Goal: Task Accomplishment & Management: Use online tool/utility

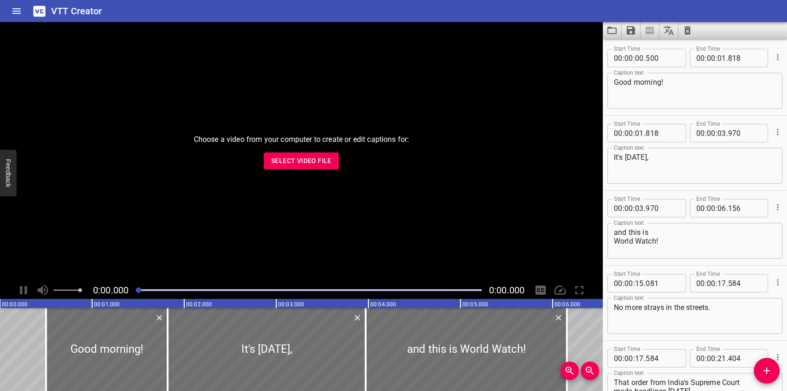
scroll to position [12377, 0]
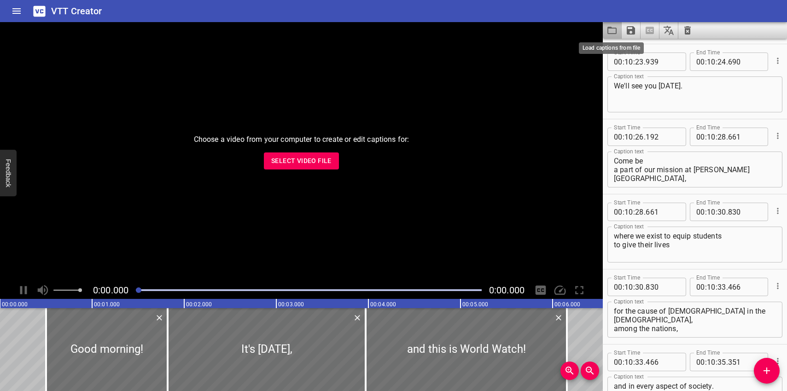
click at [612, 34] on icon "Load captions from file" at bounding box center [611, 30] width 9 height 7
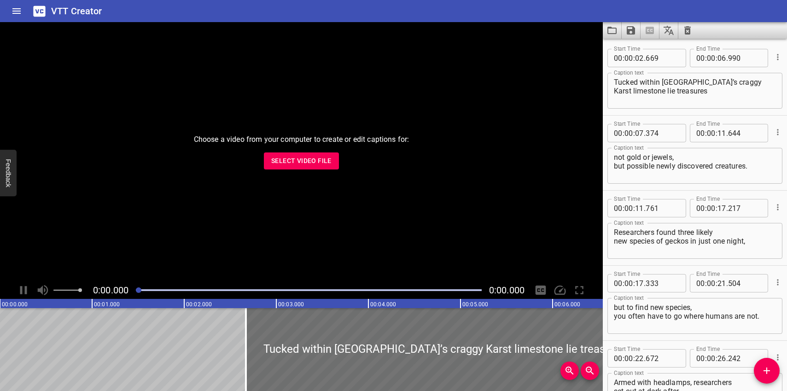
scroll to position [2022, 0]
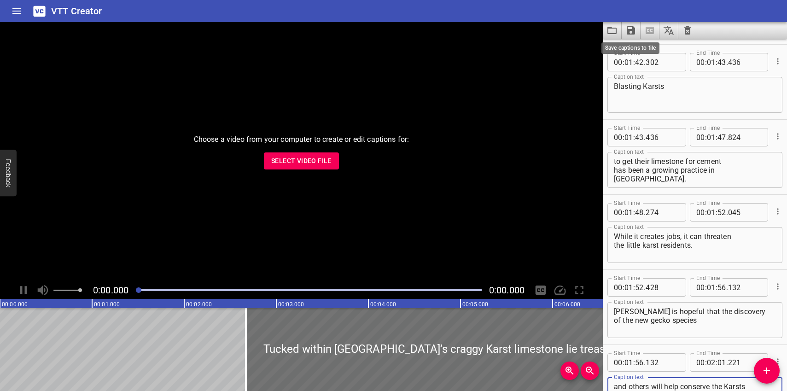
type textarea "and others will help conserve the Karsts and all the creatures that call it hom…"
click at [627, 31] on icon "Save captions to file" at bounding box center [631, 30] width 8 height 8
click at [636, 49] on li "Save to VTT file" at bounding box center [655, 50] width 68 height 17
click at [614, 31] on icon "Load captions from file" at bounding box center [611, 30] width 11 height 11
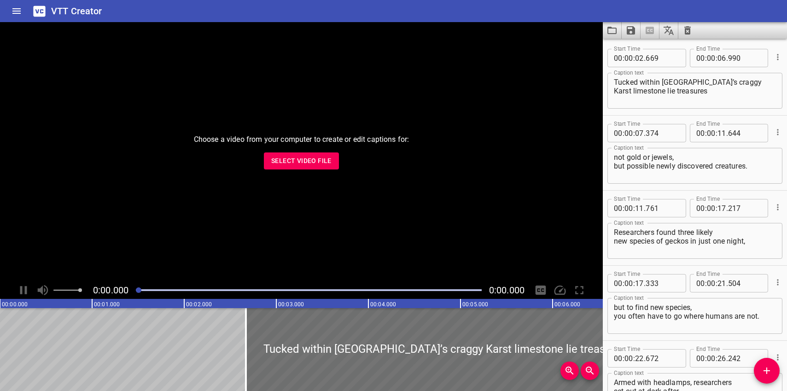
scroll to position [2022, 0]
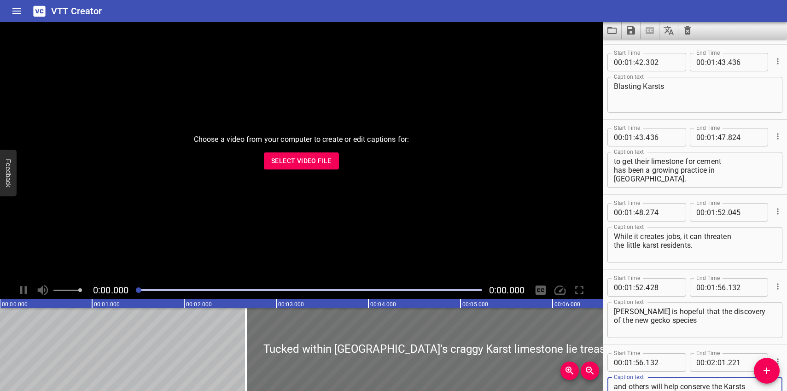
click at [615, 33] on icon "Load captions from file" at bounding box center [611, 30] width 11 height 11
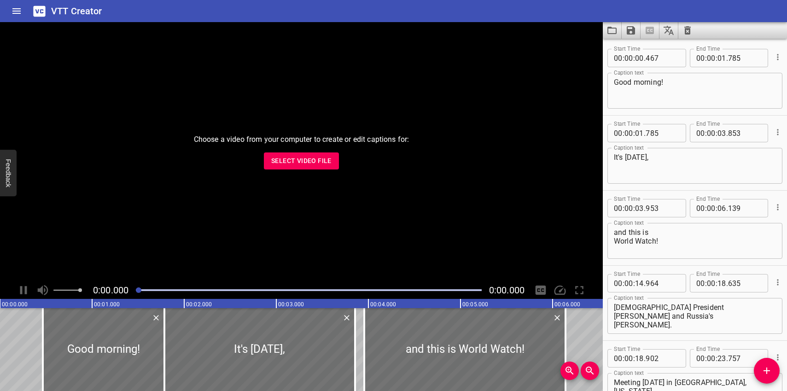
scroll to position [13802, 0]
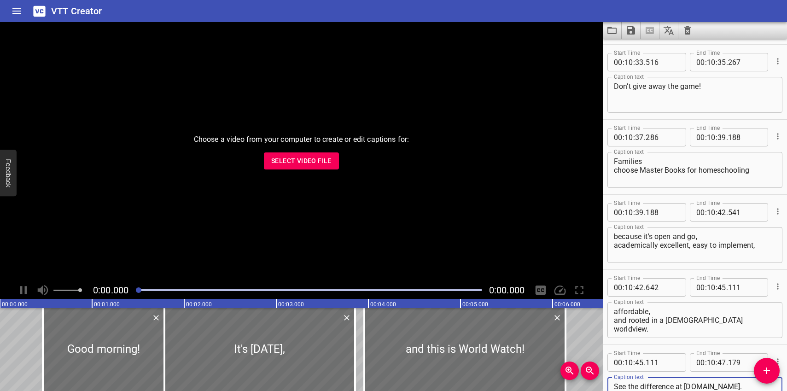
type textarea "See the difference at masterbooks.com."
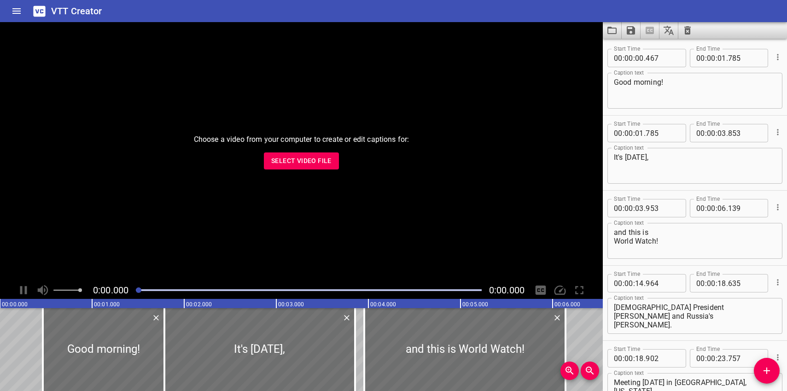
scroll to position [13802, 0]
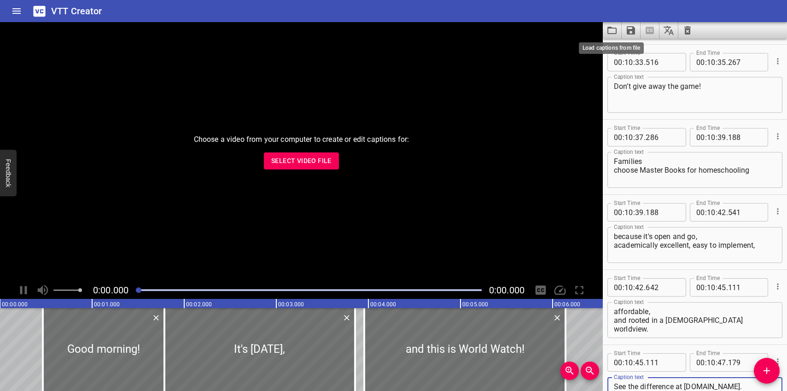
click at [614, 30] on icon "Load captions from file" at bounding box center [611, 30] width 11 height 11
type textarea "See the difference at masterbooks.com."
click at [630, 29] on icon "Save captions to file" at bounding box center [631, 30] width 8 height 8
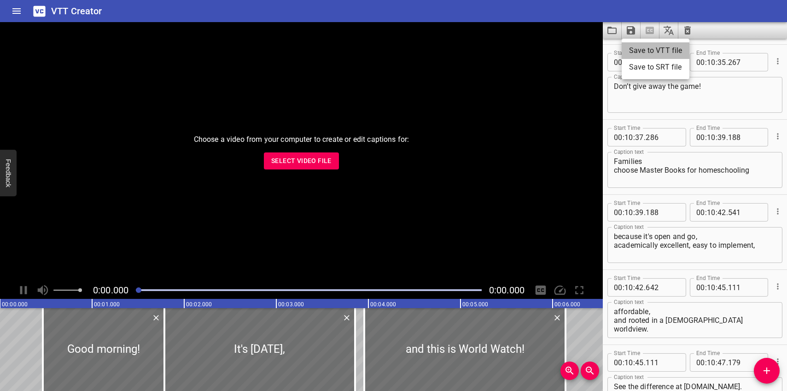
click at [634, 49] on li "Save to VTT file" at bounding box center [655, 50] width 68 height 17
